Goal: Navigation & Orientation: Find specific page/section

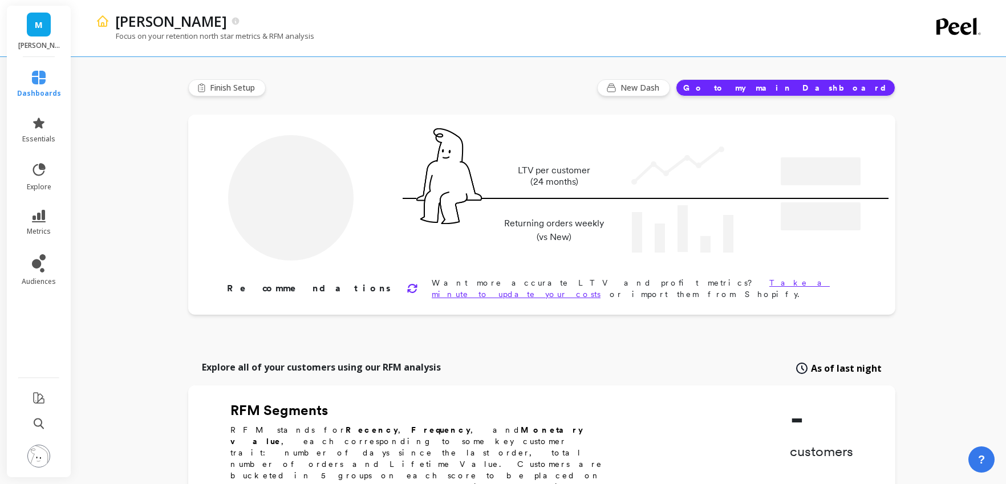
type input "Champions"
type input "22435"
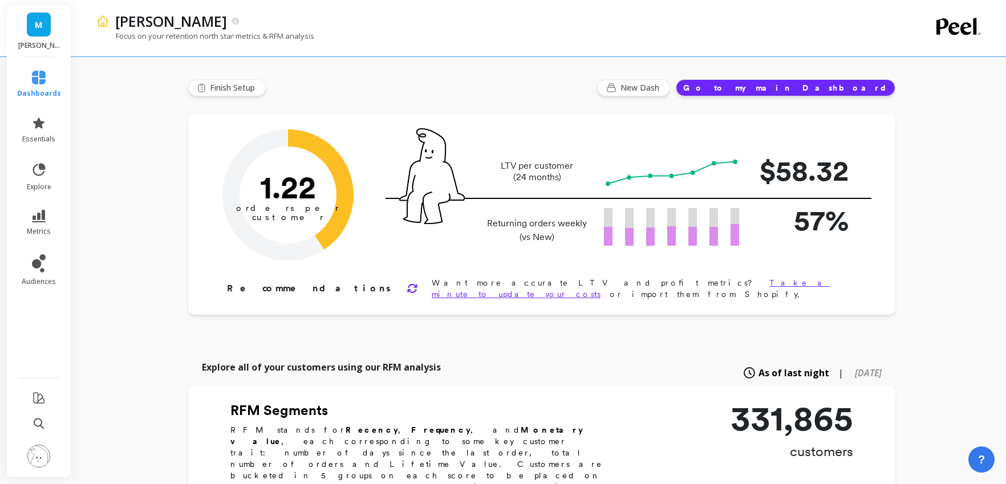
click at [38, 30] on span "M" at bounding box center [39, 24] width 8 height 13
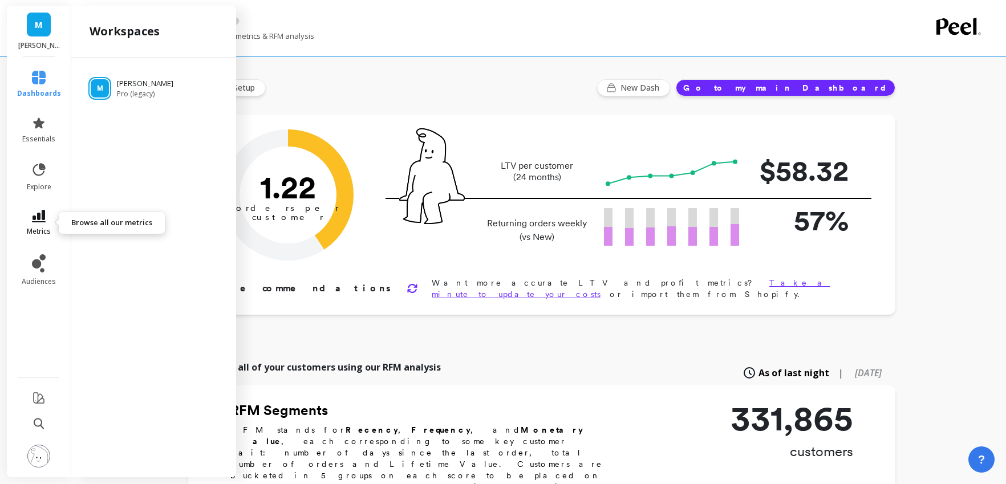
click at [41, 228] on span "metrics" at bounding box center [39, 231] width 24 height 9
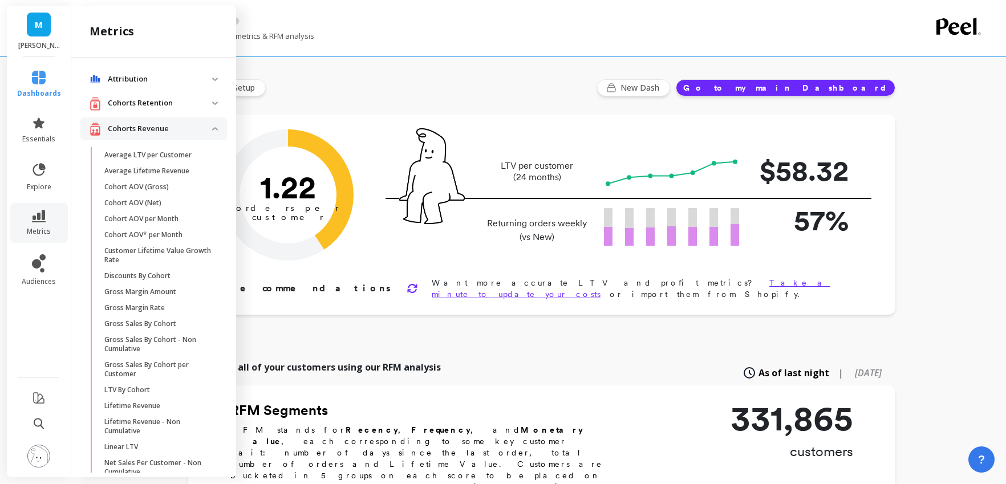
click at [148, 81] on p "Attribution" at bounding box center [160, 79] width 104 height 11
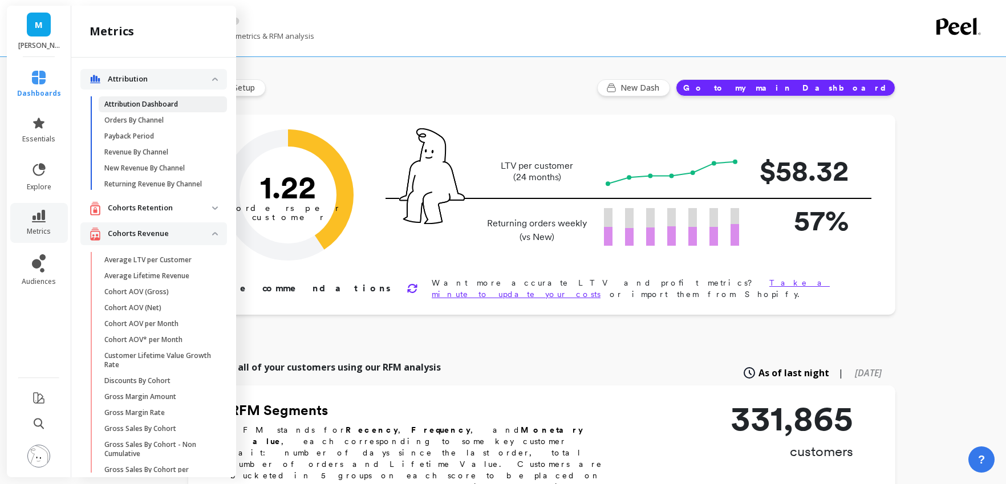
click at [155, 108] on p "Attribution Dashboard" at bounding box center [141, 104] width 74 height 9
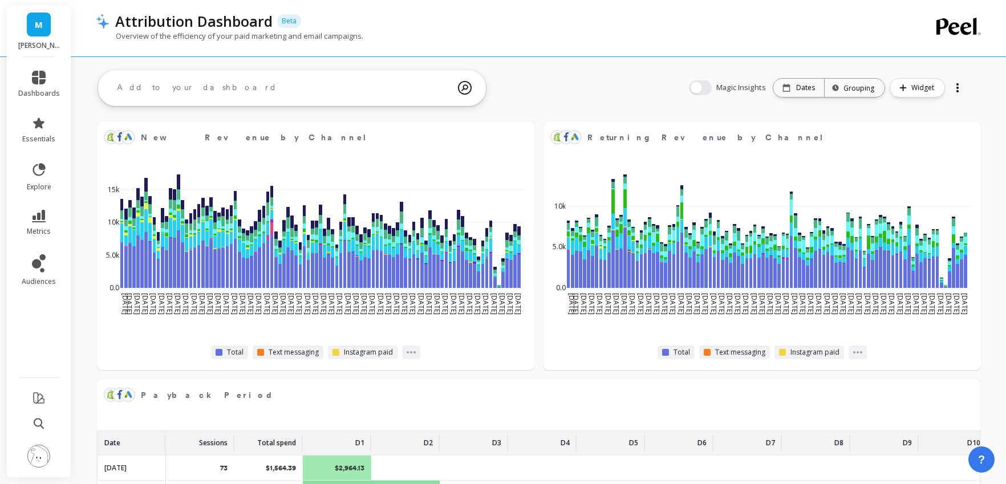
click at [40, 30] on span "M" at bounding box center [39, 24] width 8 height 13
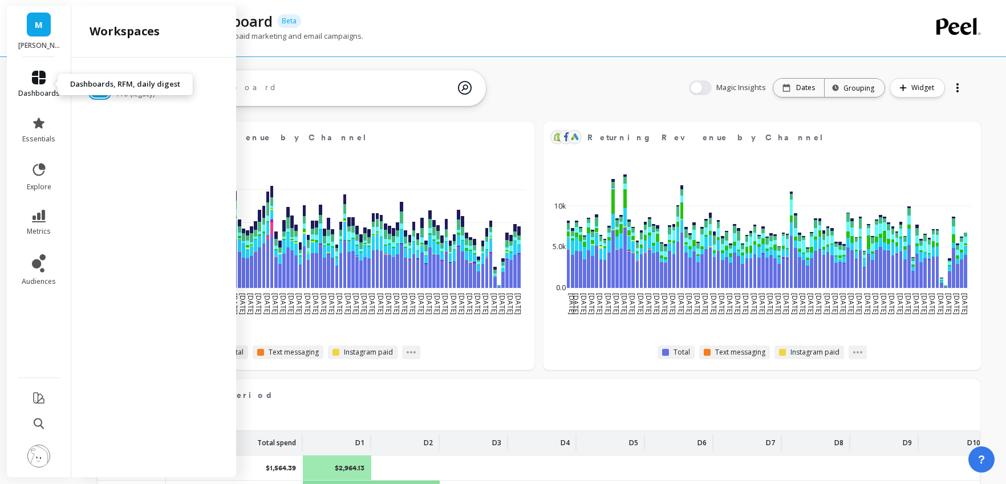
click at [38, 82] on icon at bounding box center [39, 78] width 14 height 14
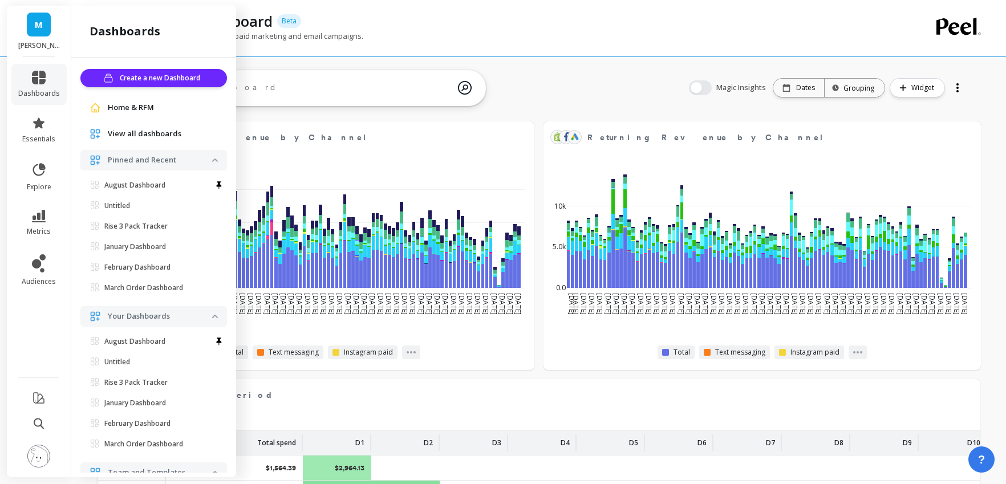
click at [214, 163] on span "Pinned and Recent" at bounding box center [153, 160] width 147 height 21
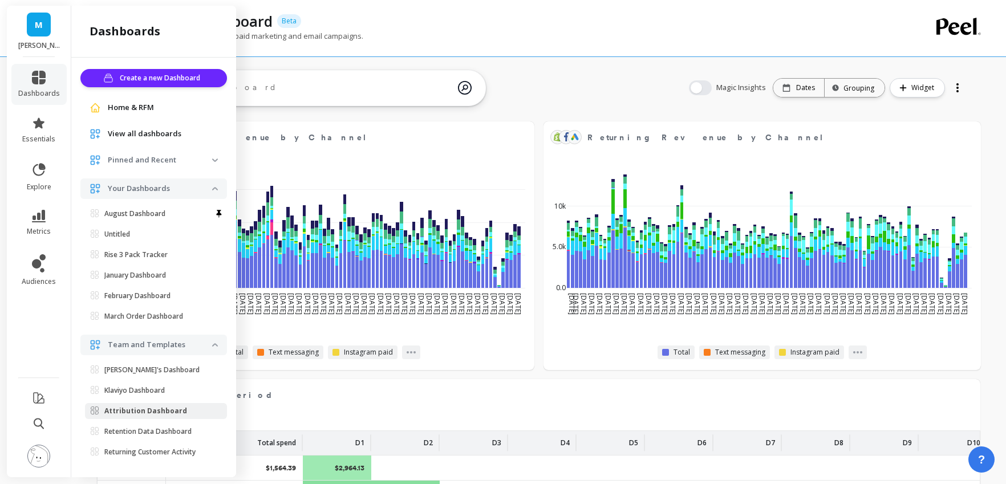
click at [213, 189] on img at bounding box center [215, 188] width 6 height 3
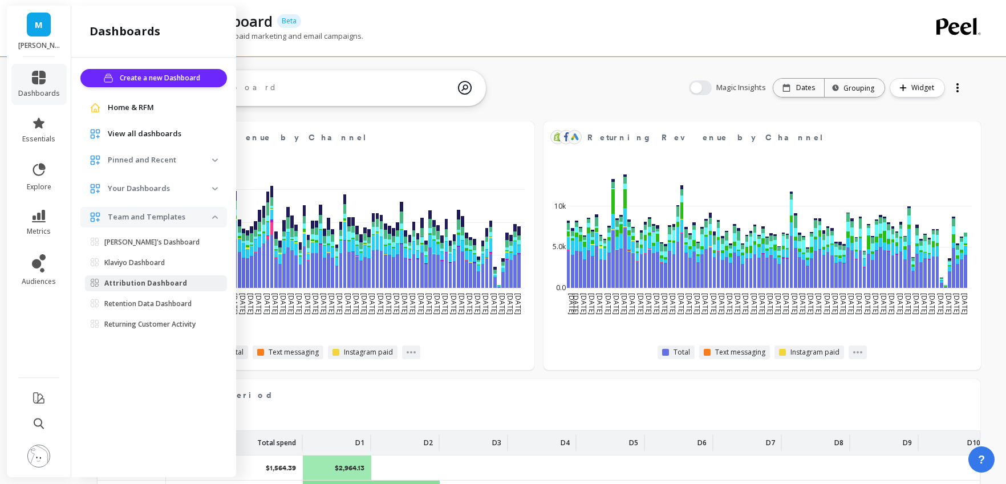
click at [217, 159] on img at bounding box center [215, 160] width 6 height 3
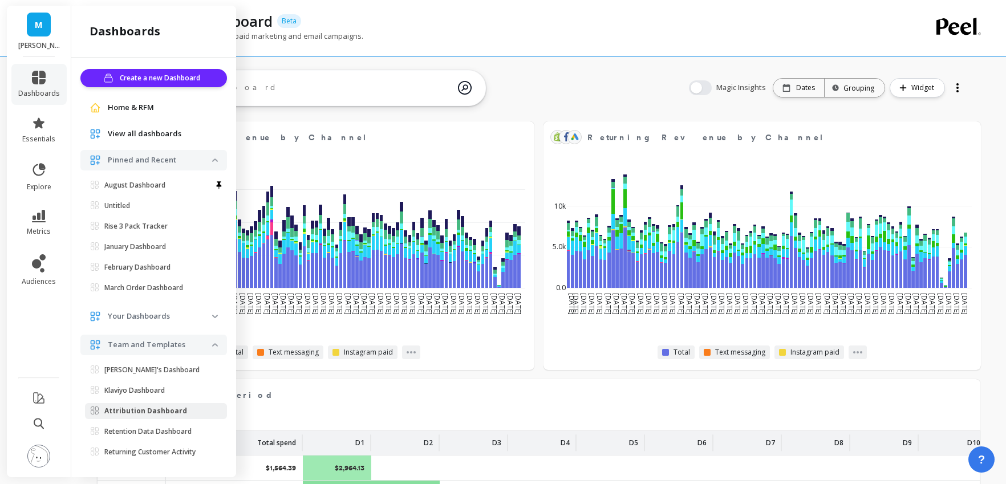
click at [217, 159] on img at bounding box center [215, 160] width 6 height 3
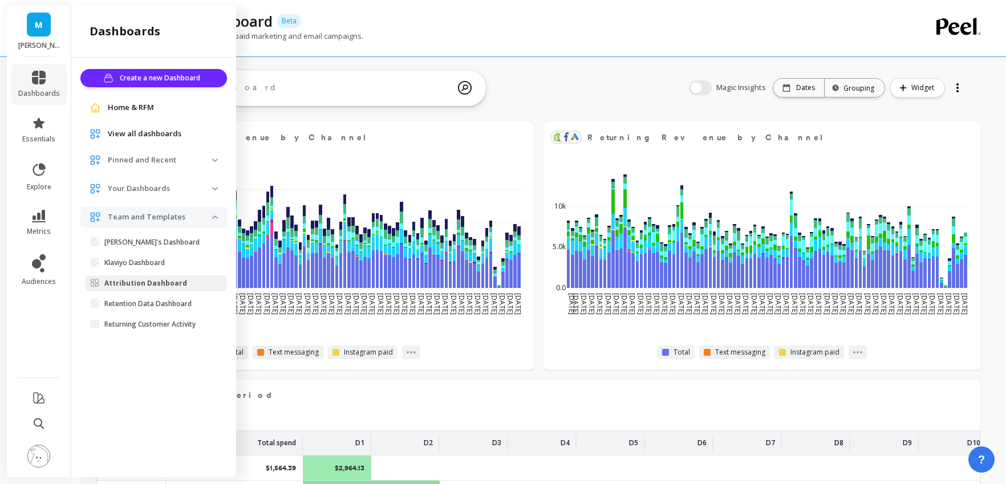
click at [124, 133] on span "View all dashboards" at bounding box center [145, 133] width 74 height 11
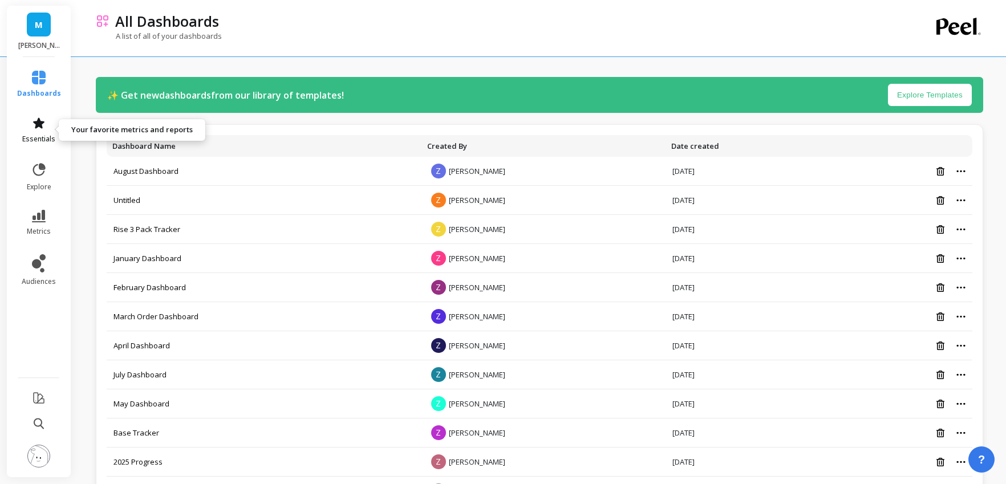
click at [27, 131] on link "essentials" at bounding box center [39, 129] width 44 height 27
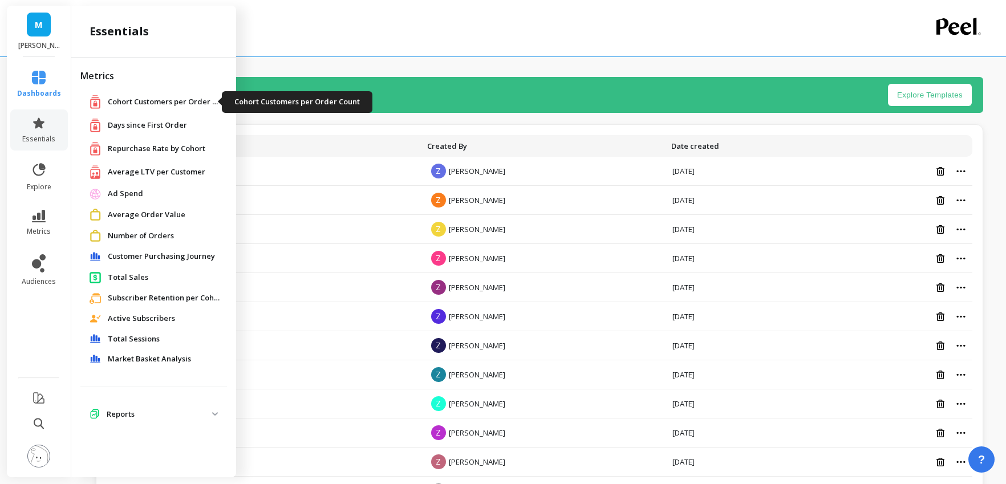
click at [144, 98] on span "Cohort Customers per Order Count" at bounding box center [165, 101] width 114 height 11
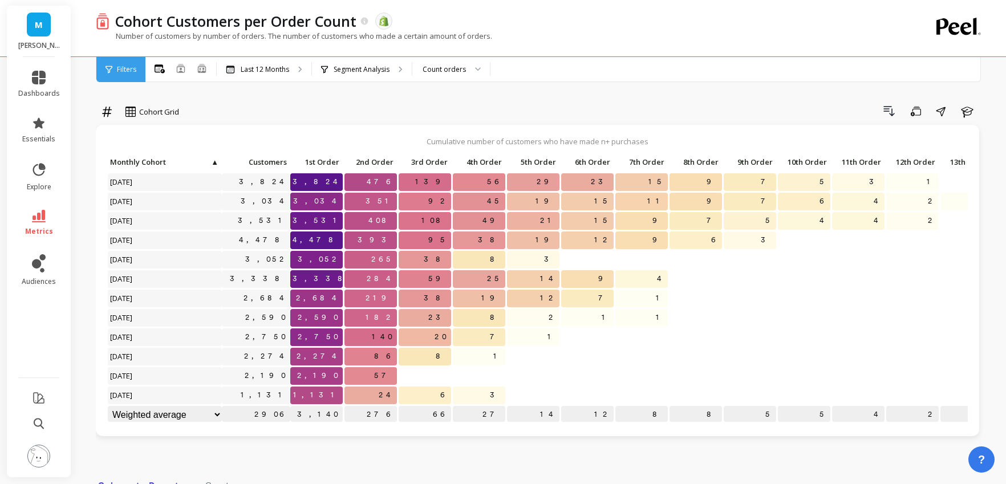
scroll to position [1, 0]
click at [38, 76] on icon at bounding box center [39, 78] width 14 height 14
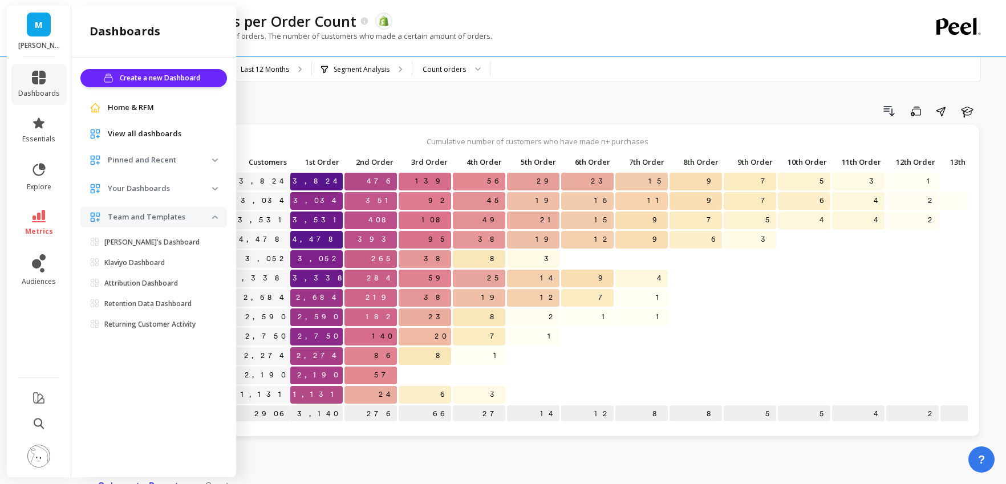
click at [137, 129] on span "View all dashboards" at bounding box center [145, 133] width 74 height 11
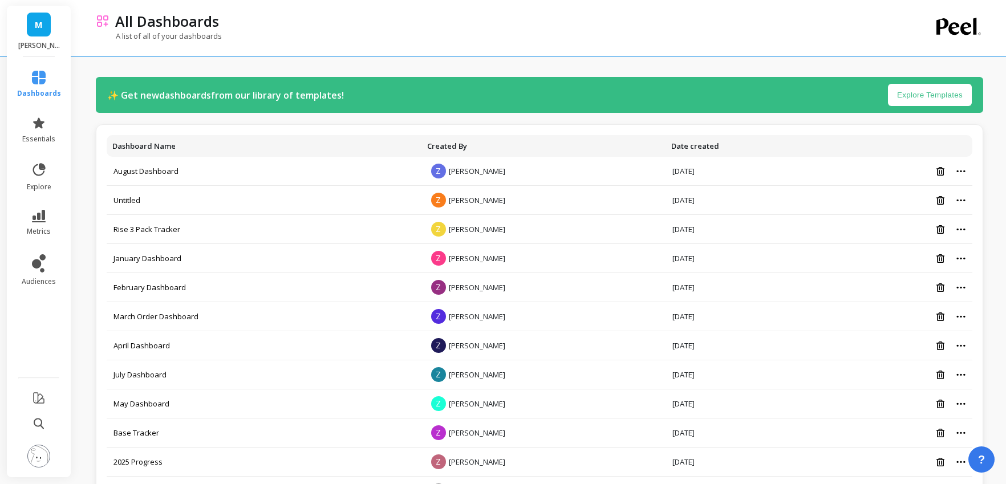
click at [38, 31] on link "M" at bounding box center [39, 25] width 24 height 24
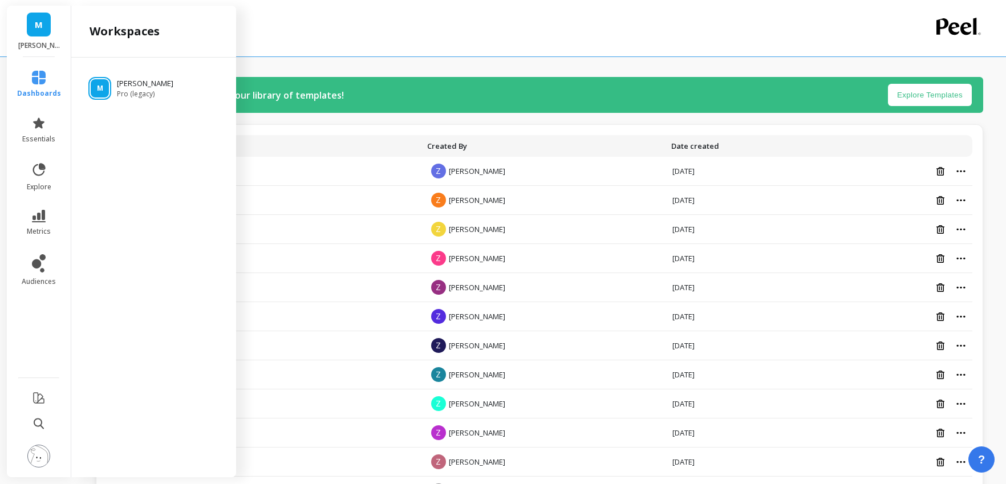
click at [35, 31] on link "M" at bounding box center [39, 25] width 24 height 24
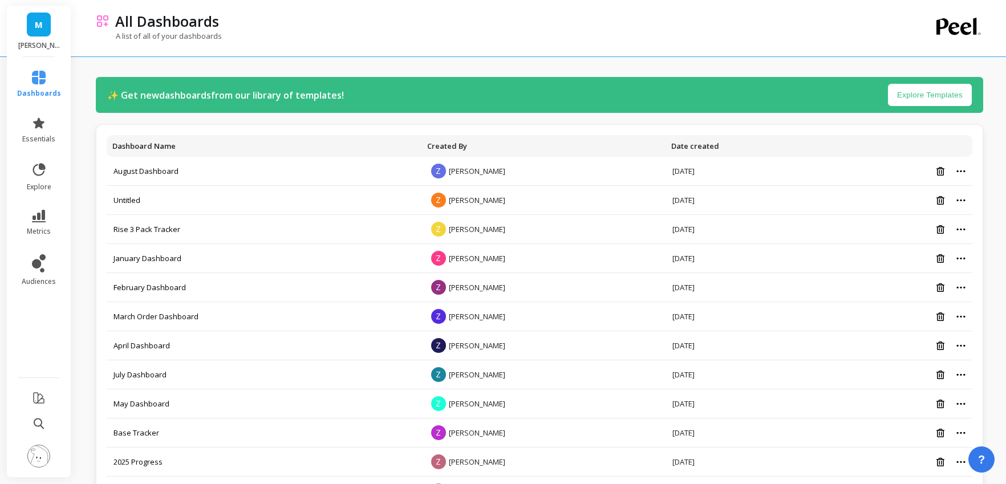
click at [35, 30] on span "M" at bounding box center [39, 24] width 8 height 13
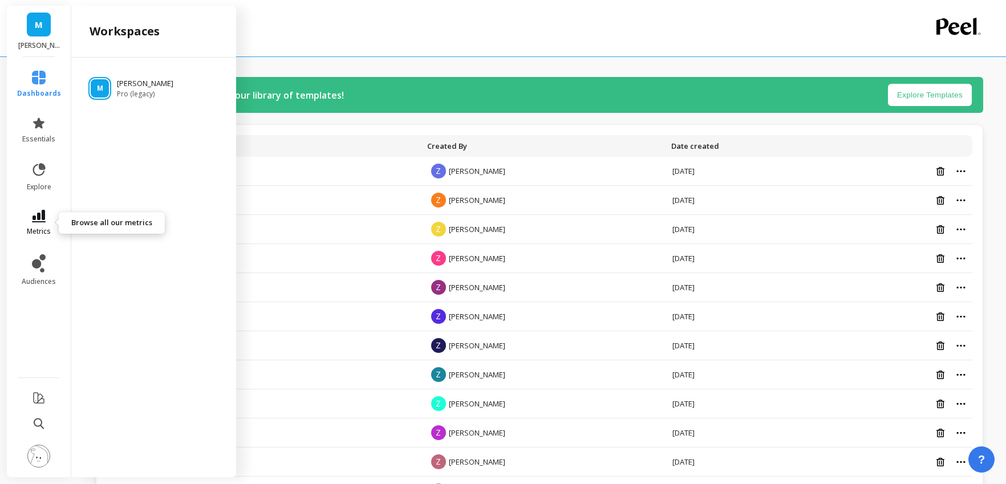
click at [41, 218] on icon at bounding box center [39, 216] width 14 height 13
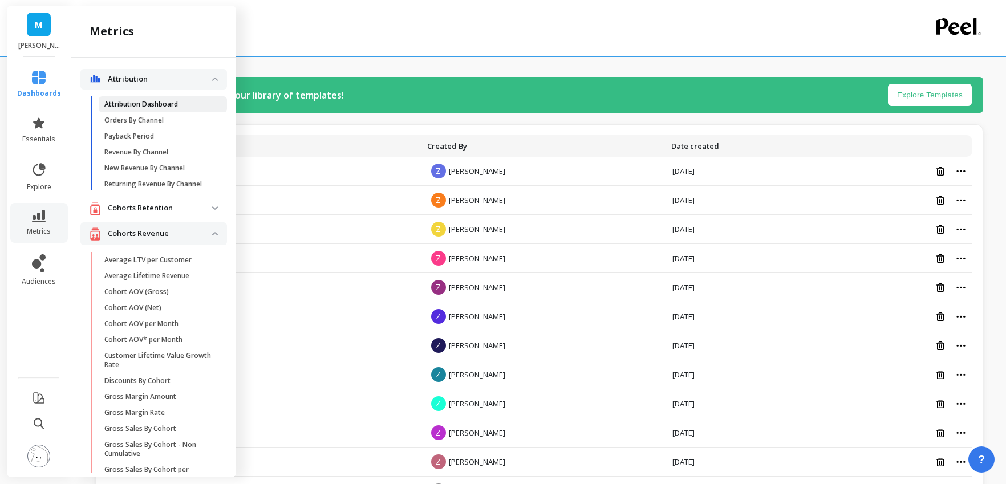
click at [140, 104] on p "Attribution Dashboard" at bounding box center [141, 104] width 74 height 9
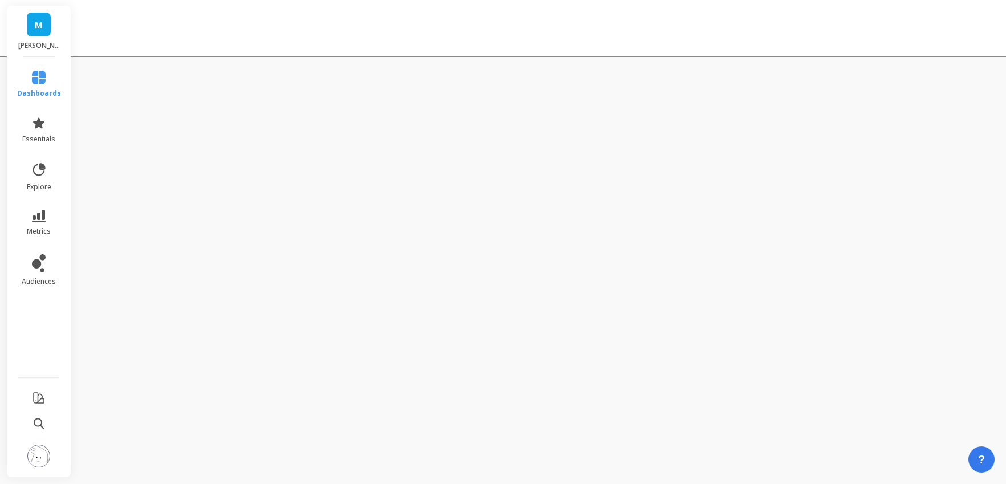
click at [275, 80] on div "M [PERSON_NAME] dashboards essentials explore metrics audiences" at bounding box center [503, 242] width 1006 height 484
